Goal: Task Accomplishment & Management: Use online tool/utility

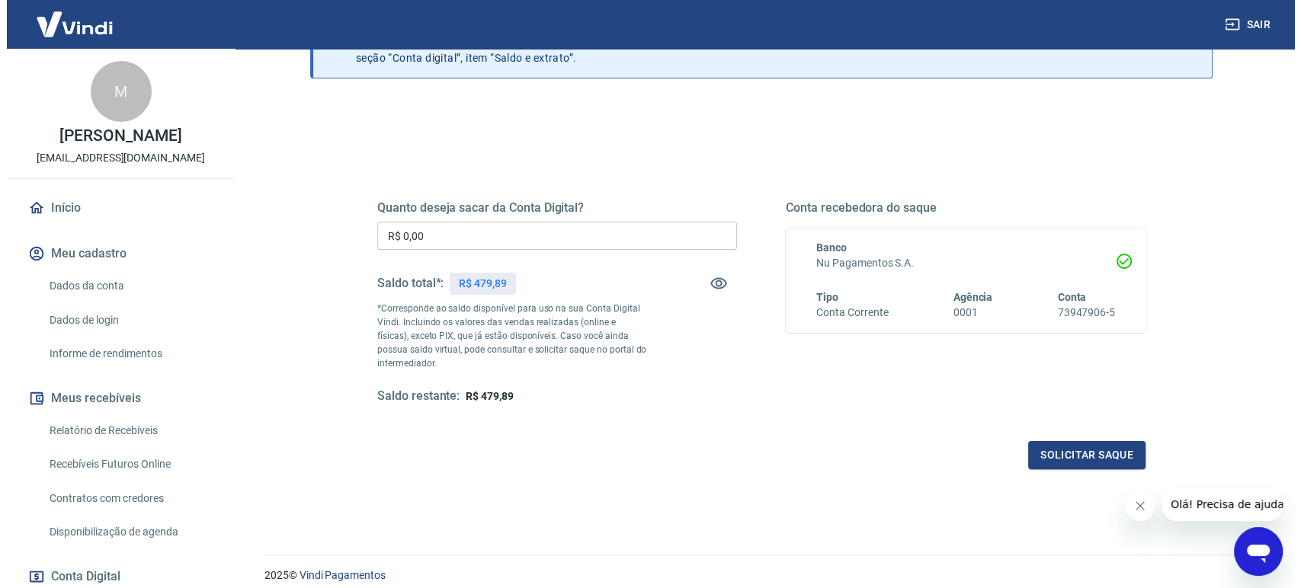
scroll to position [165, 0]
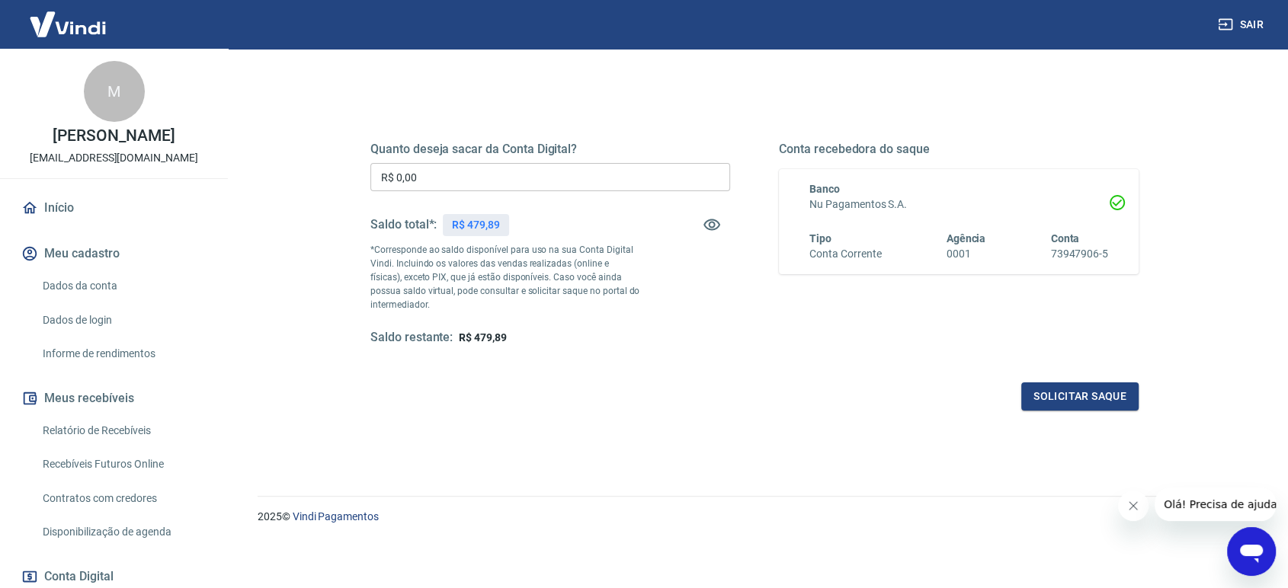
click at [1056, 401] on button "Solicitar saque" at bounding box center [1079, 397] width 117 height 28
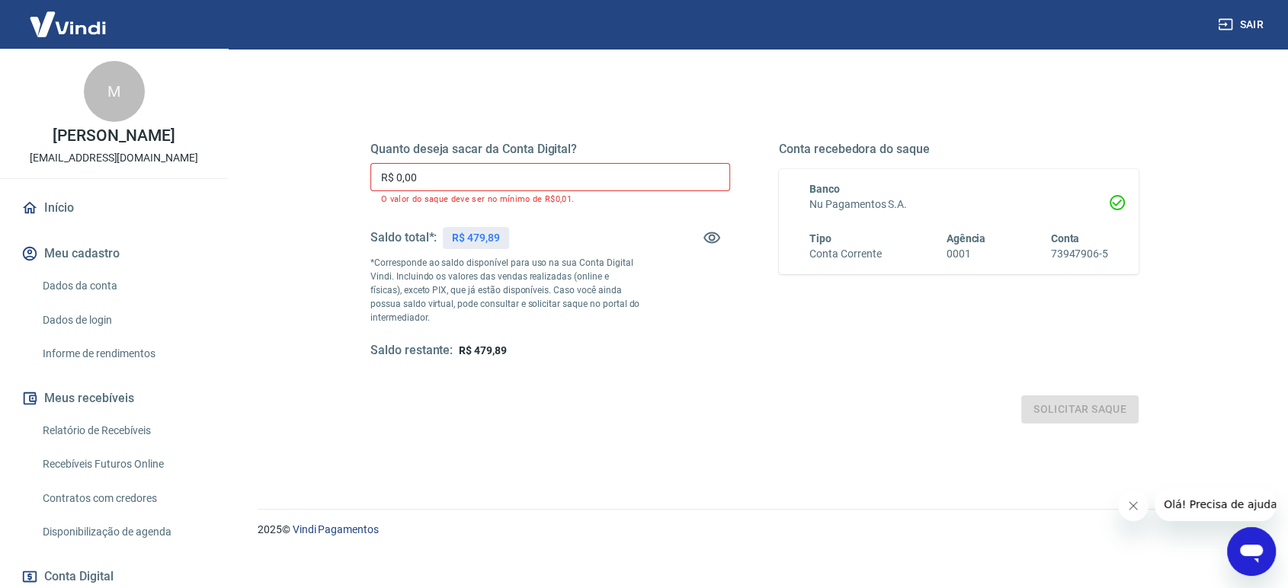
click at [508, 164] on input "R$ 0,00" at bounding box center [550, 177] width 360 height 28
click at [508, 165] on input "R$ 0,00" at bounding box center [550, 177] width 360 height 28
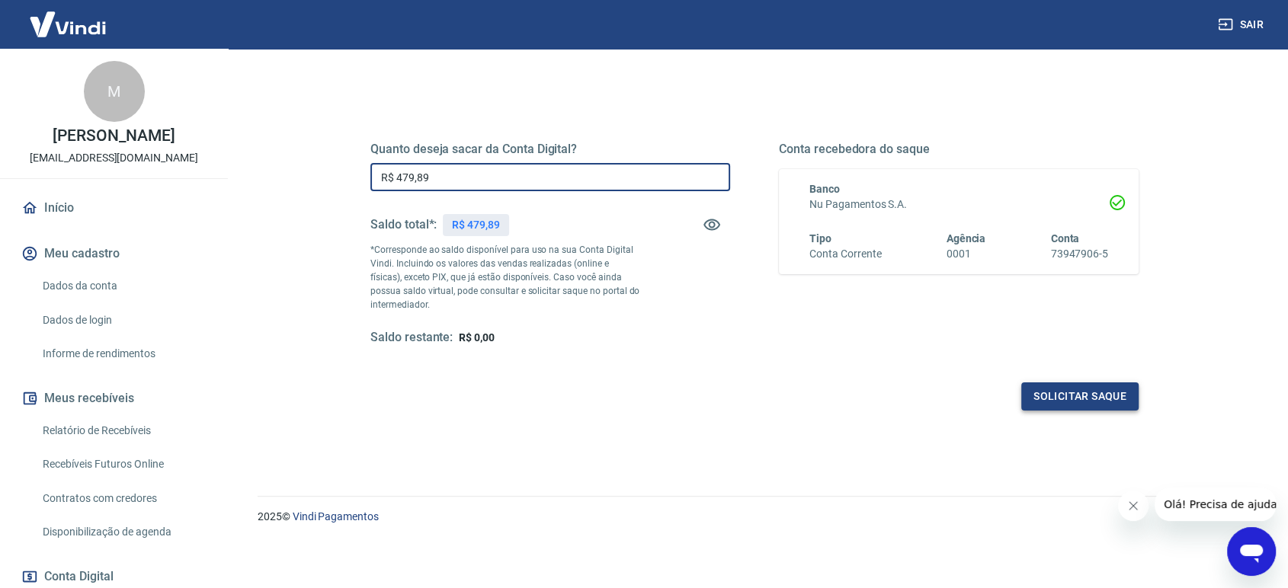
type input "R$ 479,89"
click at [1123, 398] on button "Solicitar saque" at bounding box center [1079, 397] width 117 height 28
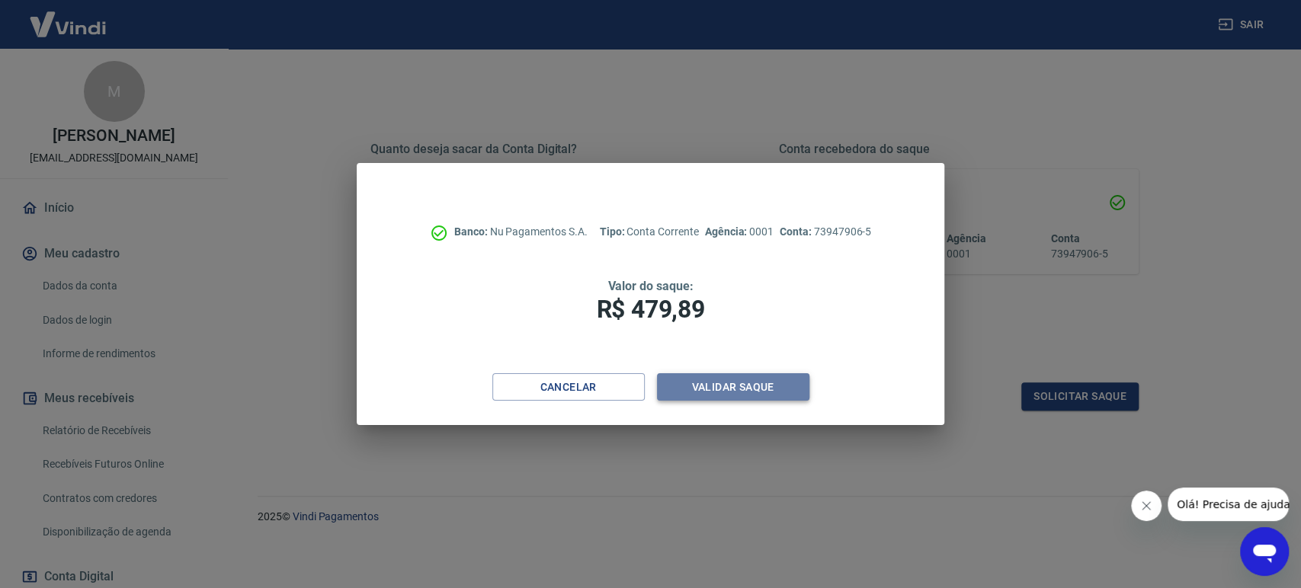
click at [748, 390] on button "Validar saque" at bounding box center [733, 387] width 152 height 28
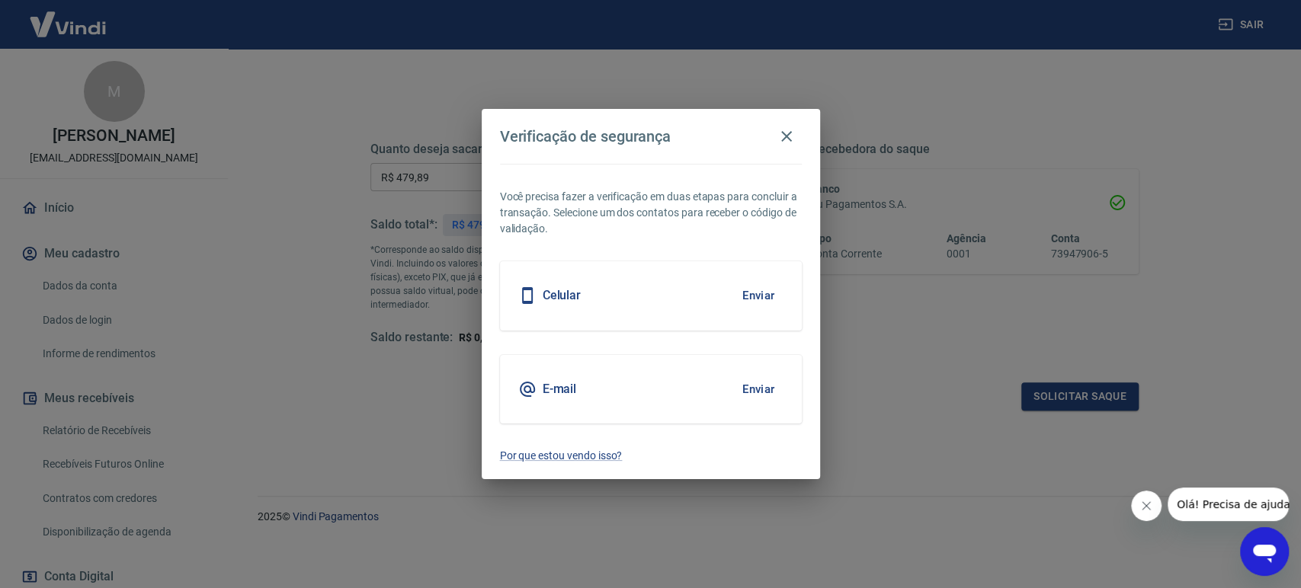
click at [629, 289] on div "Celular Enviar" at bounding box center [651, 295] width 302 height 69
click at [756, 298] on button "Enviar" at bounding box center [759, 296] width 50 height 32
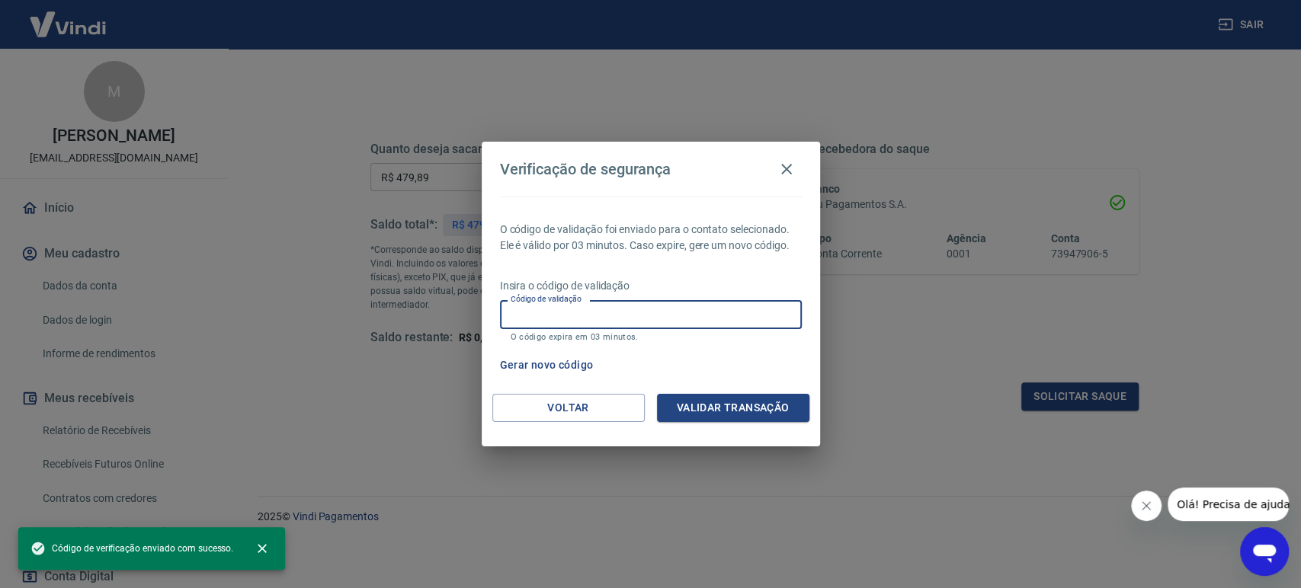
click at [713, 309] on input "Código de validação" at bounding box center [651, 314] width 302 height 28
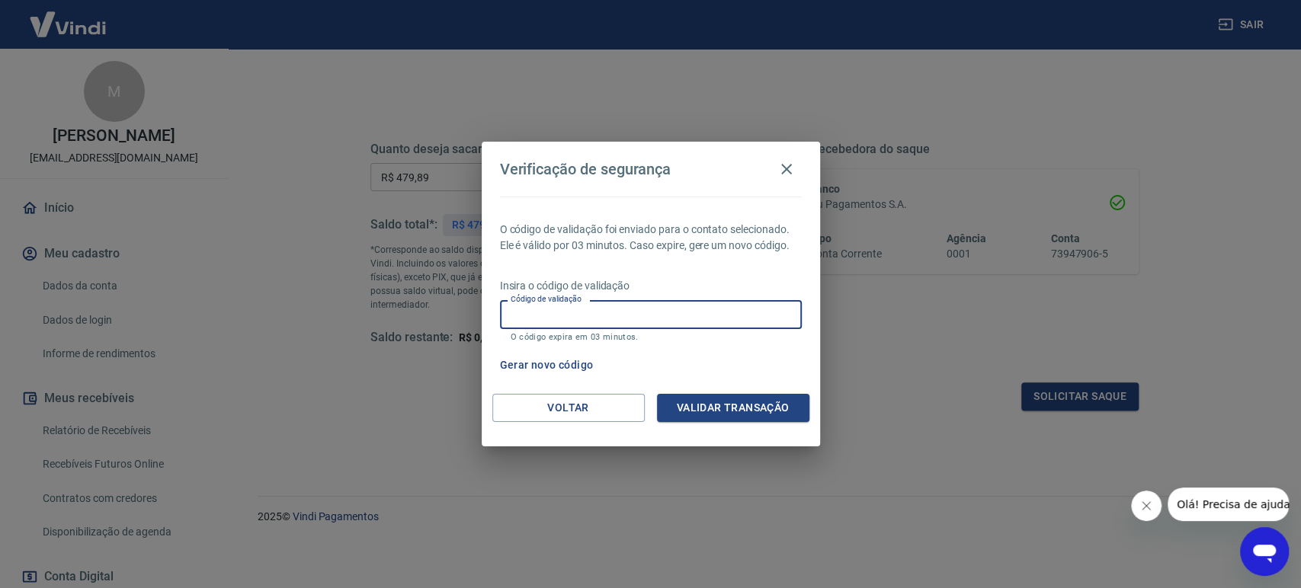
click at [721, 205] on div "O código de validação foi enviado para o contato selecionado. Ele é válido por …" at bounding box center [651, 295] width 338 height 197
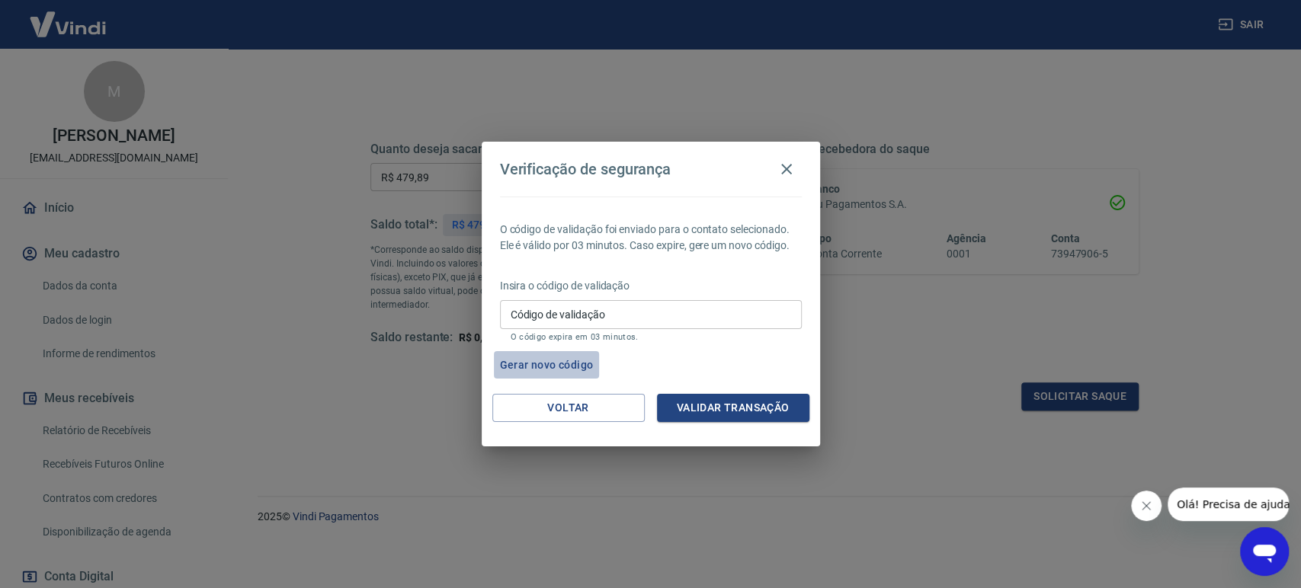
click at [569, 357] on button "Gerar novo código" at bounding box center [547, 365] width 106 height 28
click at [609, 406] on button "Voltar" at bounding box center [568, 408] width 152 height 28
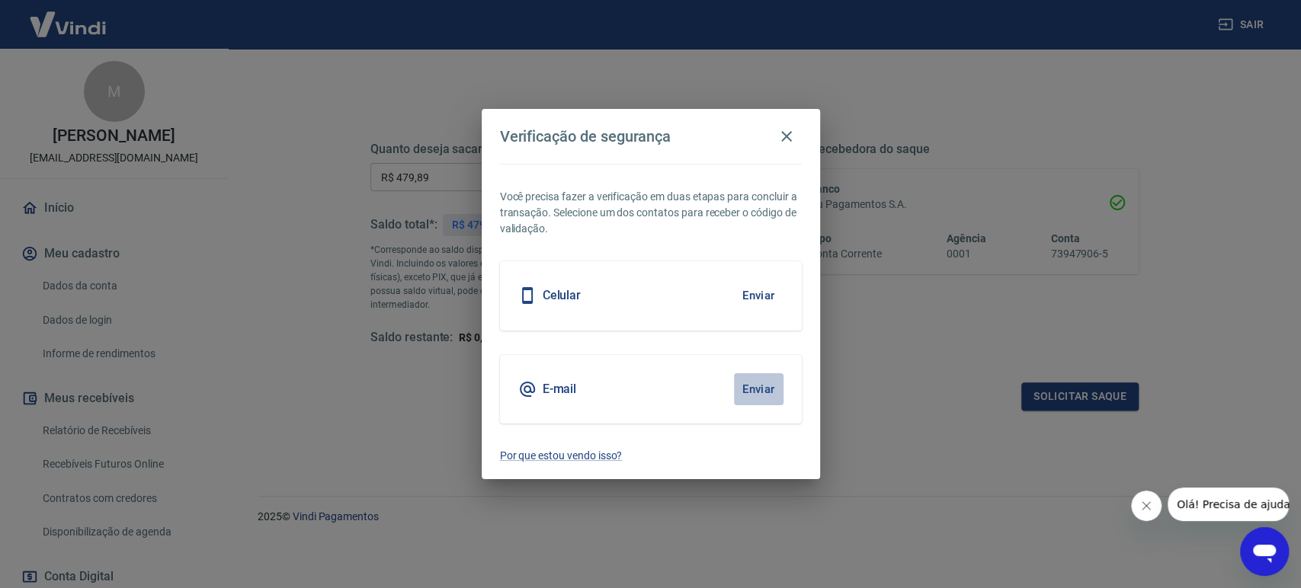
drag, startPoint x: 748, startPoint y: 384, endPoint x: 724, endPoint y: 403, distance: 30.9
click at [748, 383] on button "Enviar" at bounding box center [759, 389] width 50 height 32
click at [758, 386] on button "Enviar" at bounding box center [759, 389] width 50 height 32
click at [786, 136] on icon "button" at bounding box center [786, 136] width 11 height 11
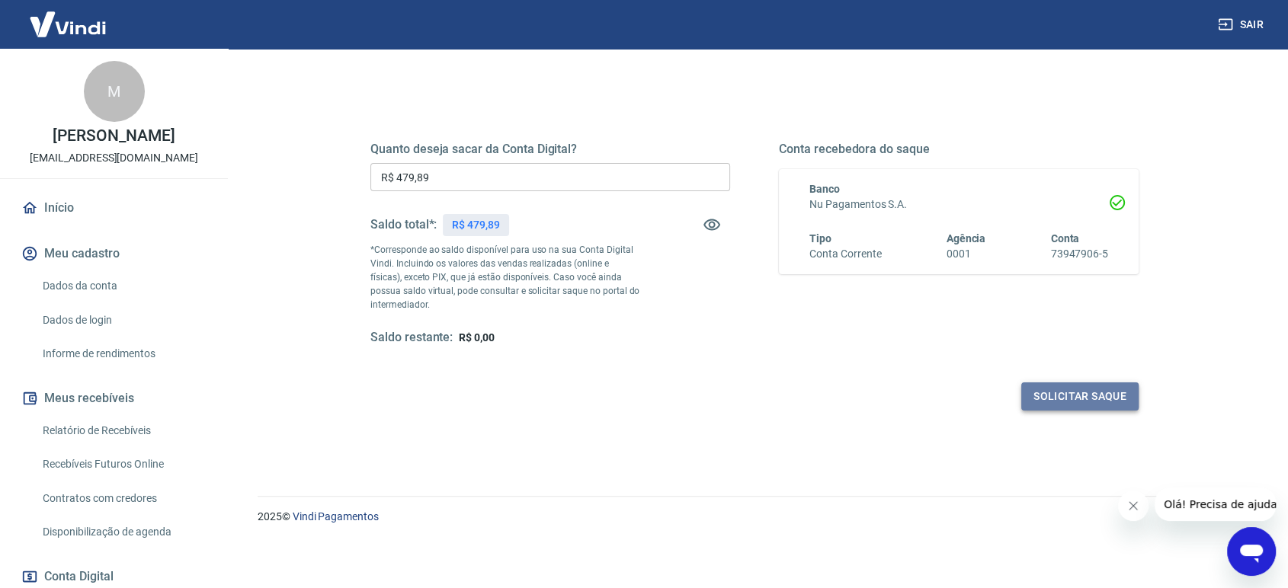
click at [1044, 392] on button "Solicitar saque" at bounding box center [1079, 397] width 117 height 28
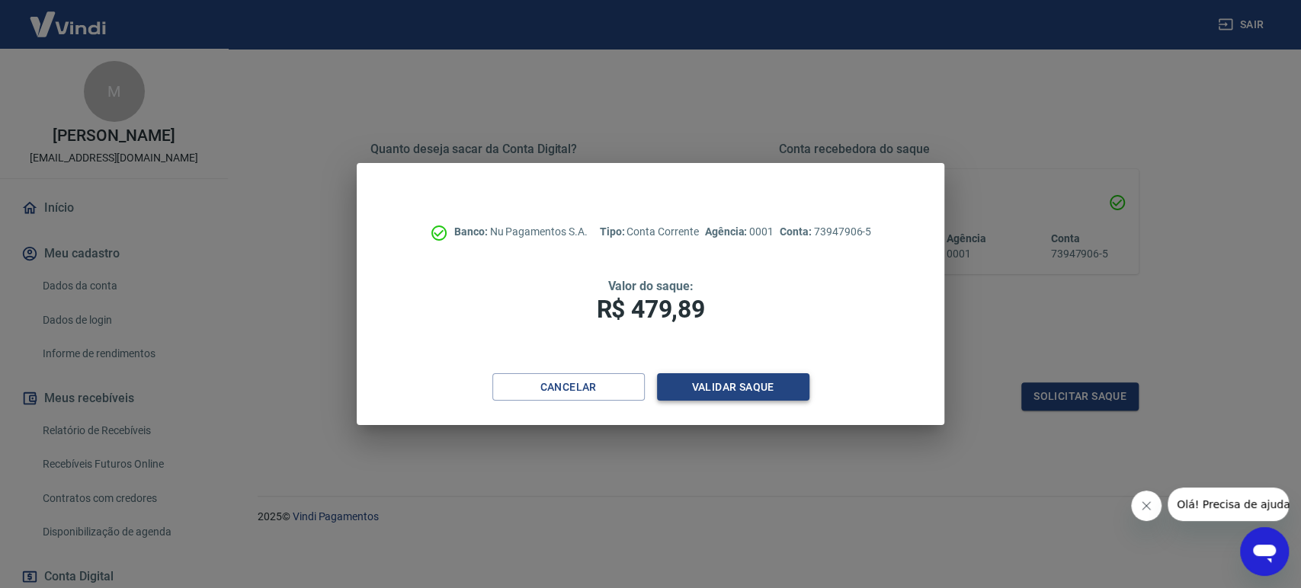
click at [750, 391] on button "Validar saque" at bounding box center [733, 387] width 152 height 28
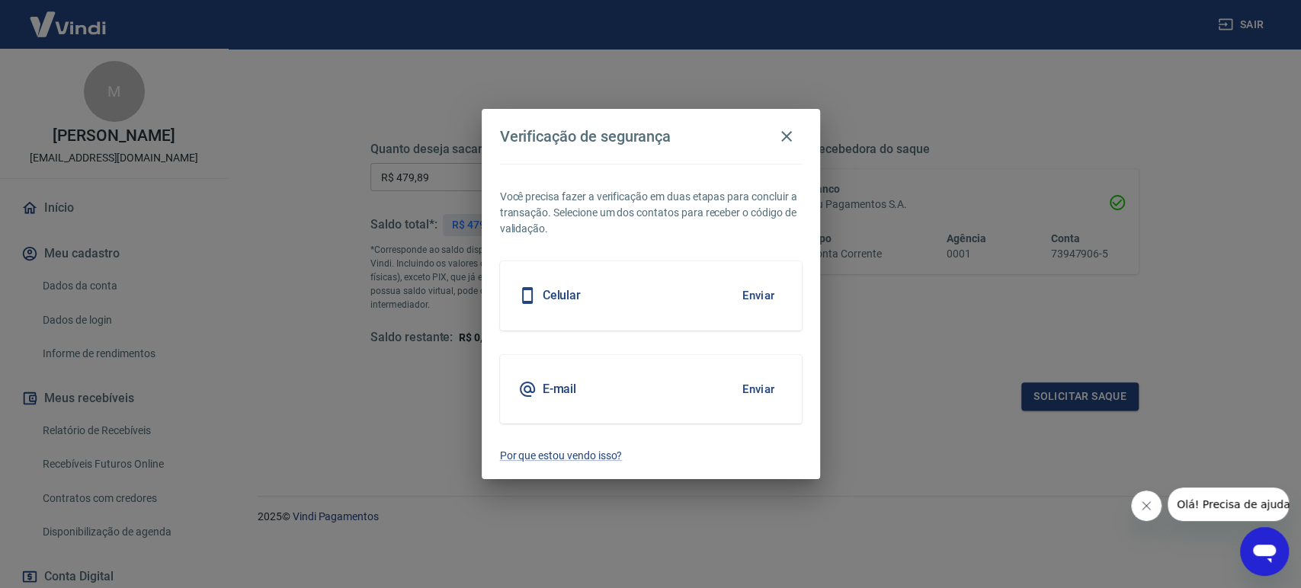
click at [756, 389] on button "Enviar" at bounding box center [759, 389] width 50 height 32
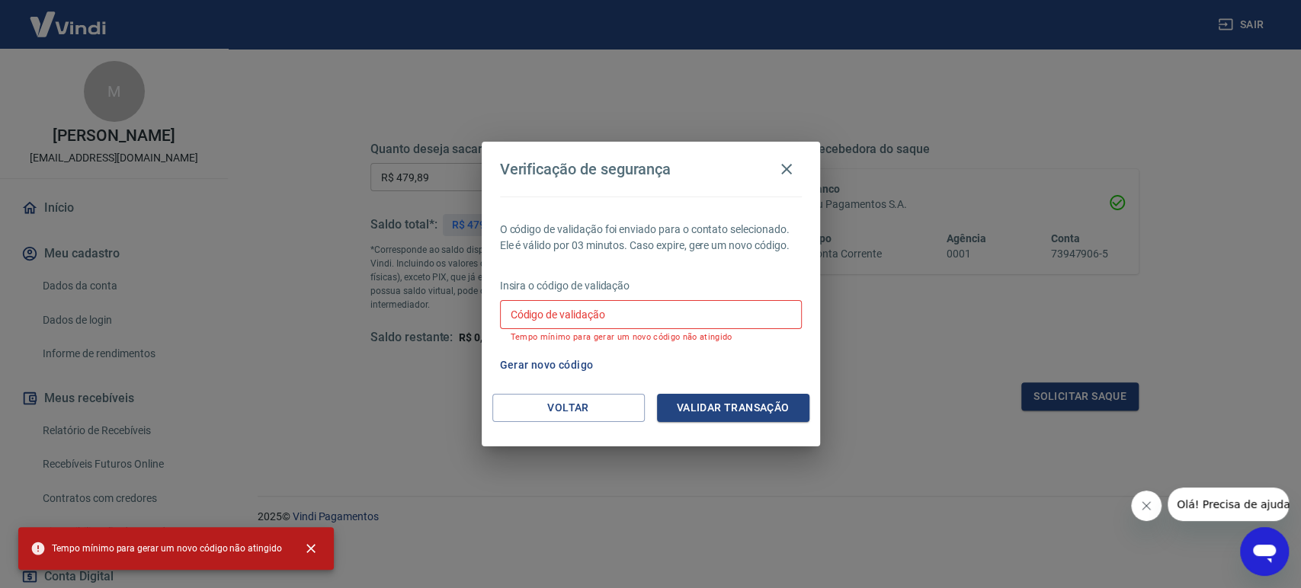
click at [726, 313] on input "Código de validação" at bounding box center [651, 314] width 302 height 28
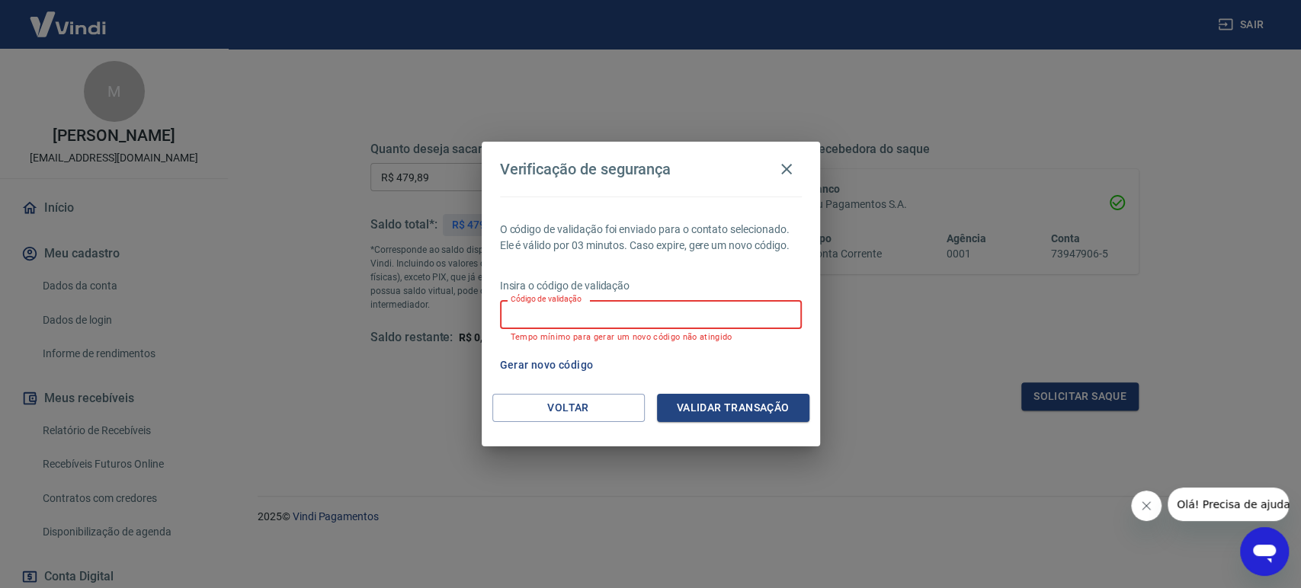
click at [642, 314] on input "Código de validação" at bounding box center [651, 314] width 302 height 28
paste input "429979"
type input "429979"
click at [731, 415] on button "Validar transação" at bounding box center [733, 408] width 152 height 28
